Goal: Information Seeking & Learning: Learn about a topic

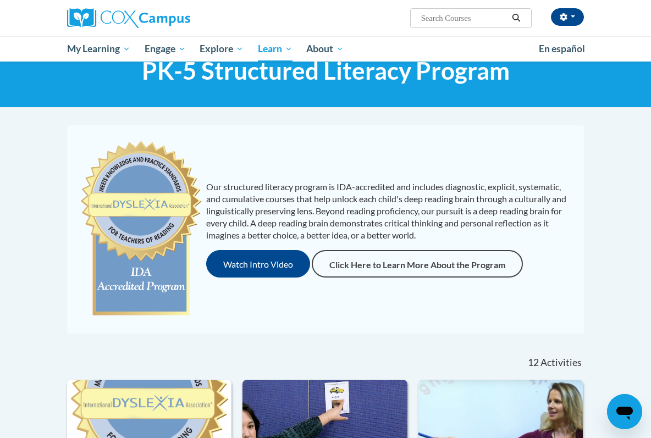
scroll to position [31, 0]
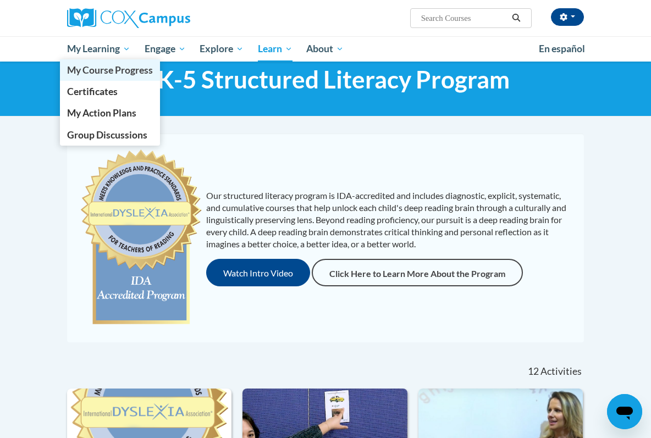
click at [134, 72] on span "My Course Progress" at bounding box center [110, 70] width 86 height 12
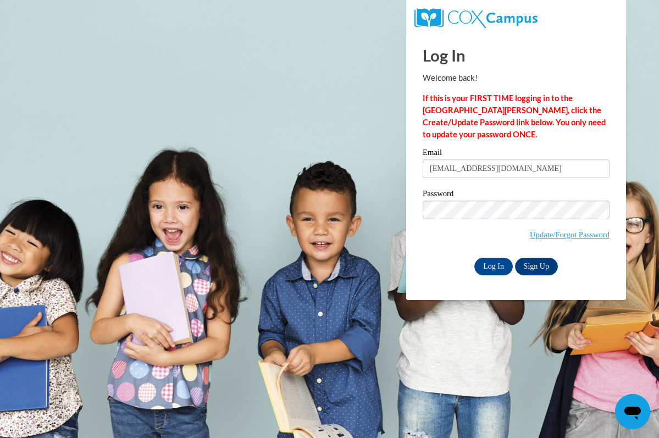
type input "elizabethg.kidzclub@gmail.com"
click at [497, 268] on input "Log In" at bounding box center [493, 267] width 38 height 18
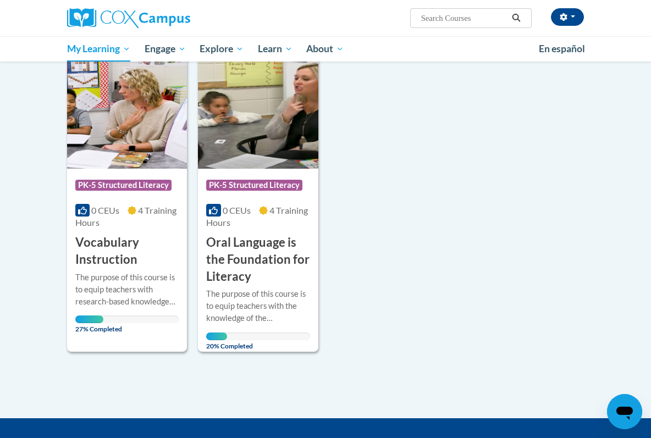
scroll to position [151, 0]
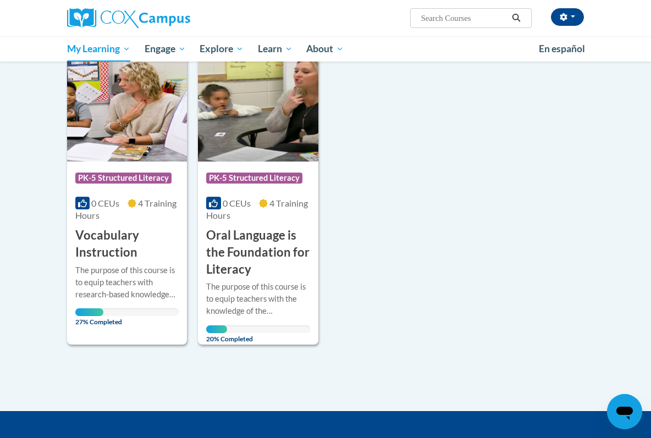
click at [275, 254] on h3 "Oral Language is the Foundation for Literacy" at bounding box center [257, 252] width 103 height 51
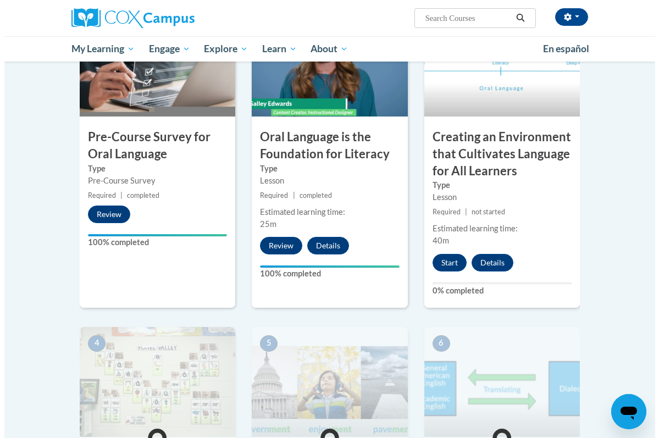
scroll to position [300, 0]
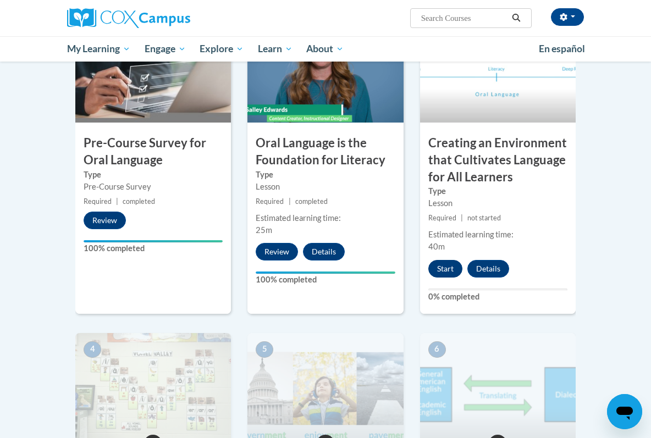
click at [444, 268] on button "Start" at bounding box center [445, 269] width 34 height 18
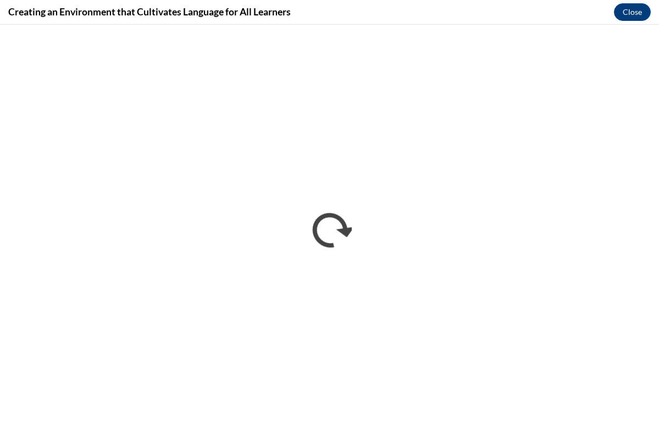
scroll to position [0, 0]
